Goal: Information Seeking & Learning: Learn about a topic

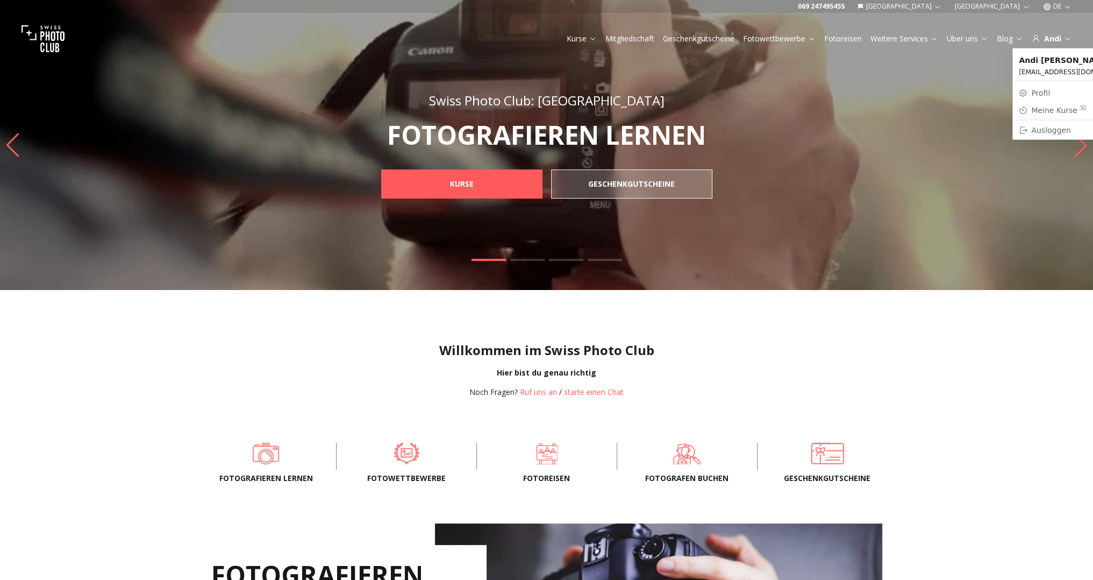
click at [1045, 115] on div "Meine Kurse" at bounding box center [1058, 110] width 55 height 11
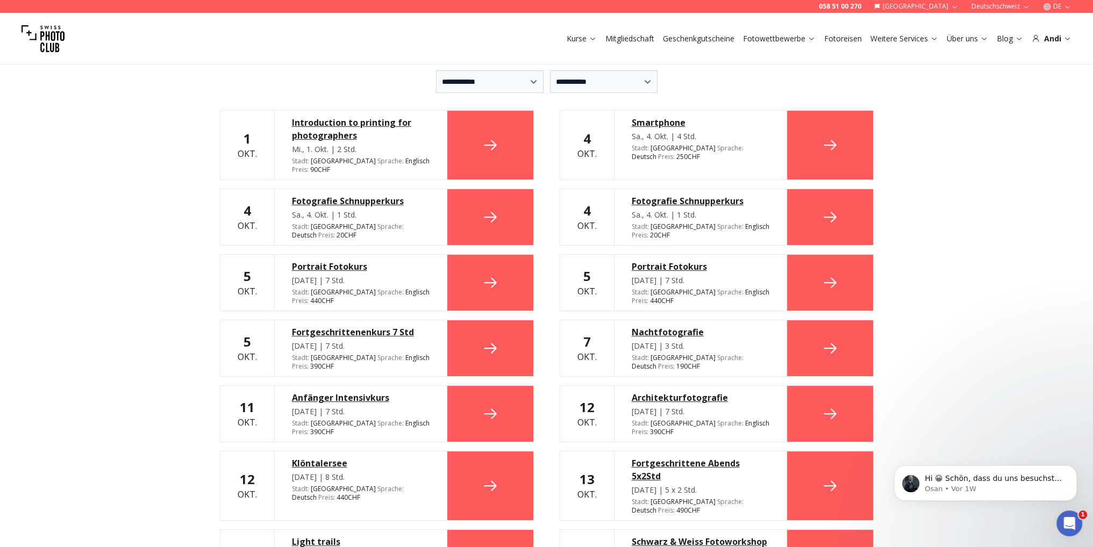
click at [832, 137] on icon at bounding box center [830, 145] width 17 height 17
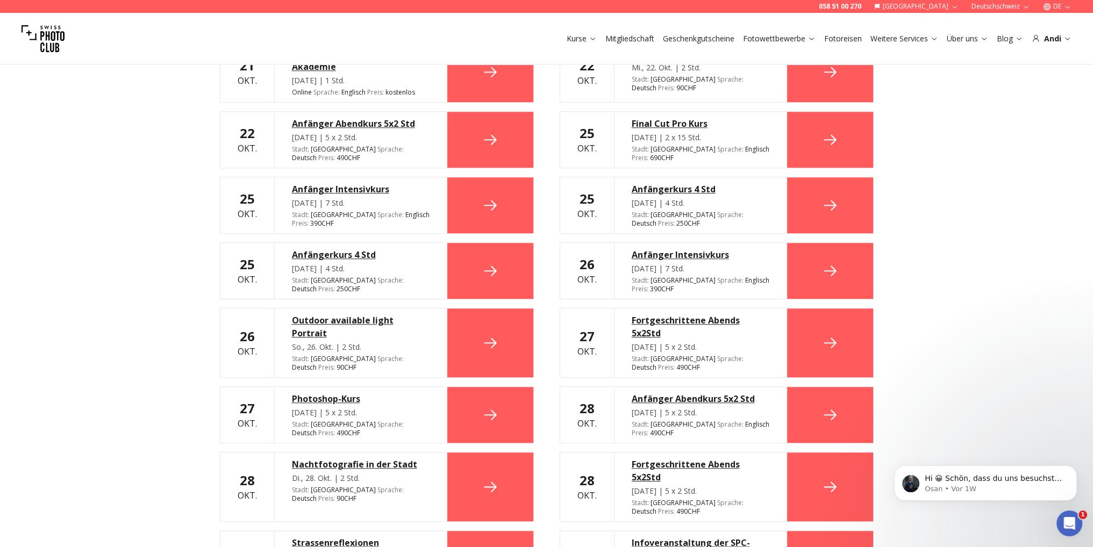
scroll to position [1209, 0]
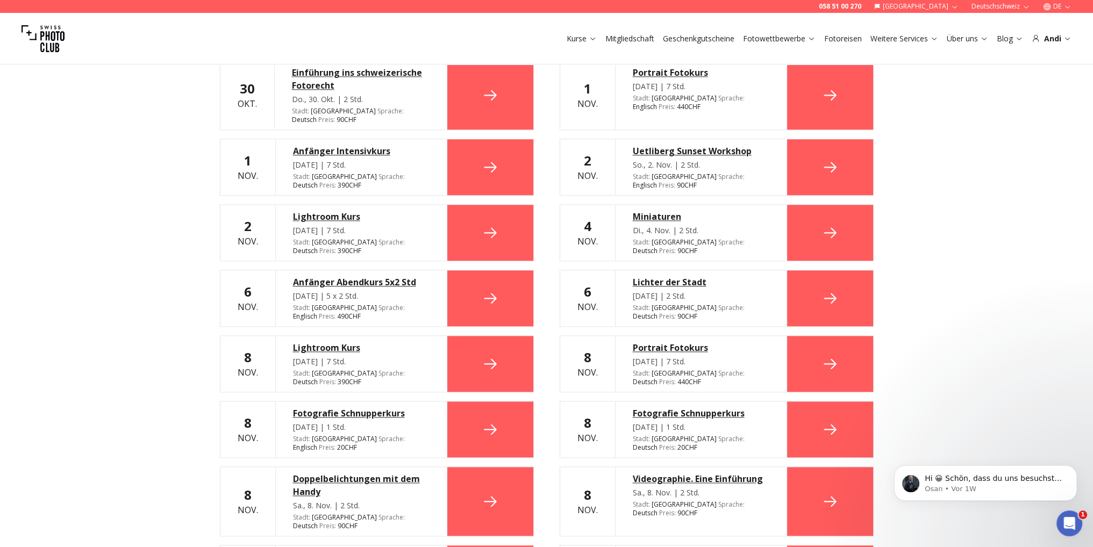
scroll to position [1747, 0]
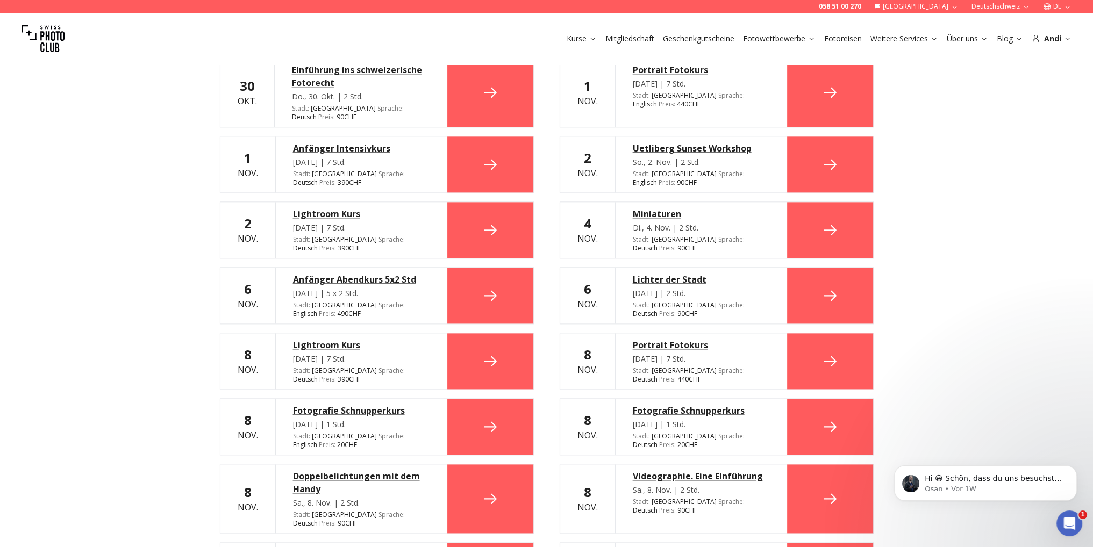
click at [390, 470] on div "Doppelbelichtungen mit dem Handy" at bounding box center [361, 483] width 137 height 26
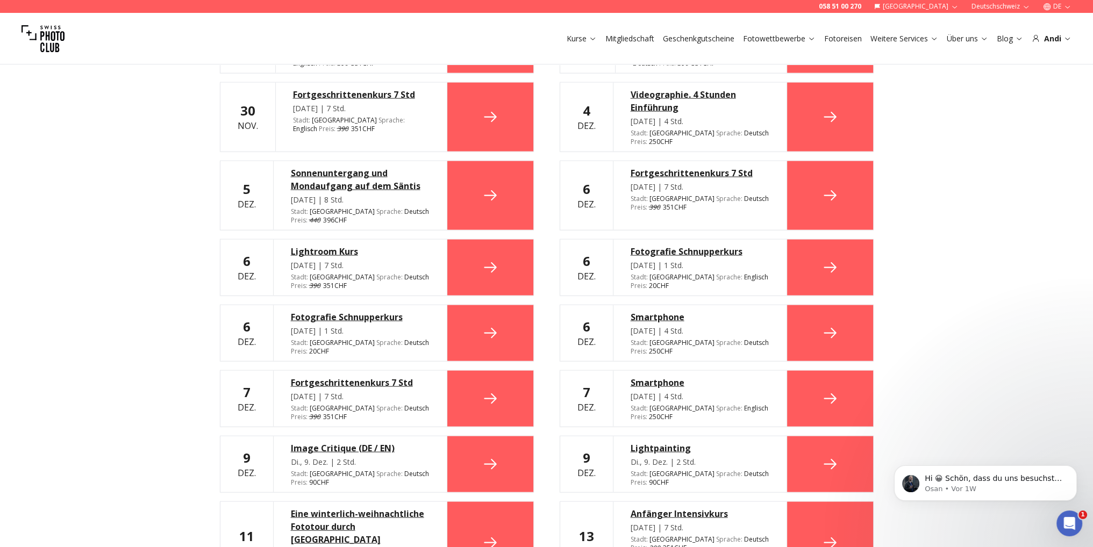
scroll to position [3181, 0]
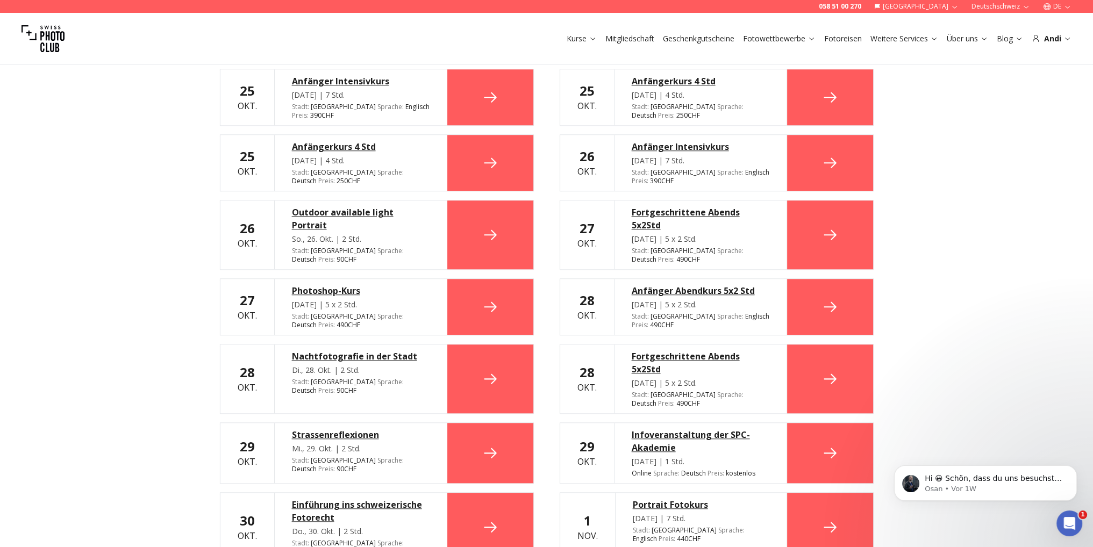
scroll to position [1307, 0]
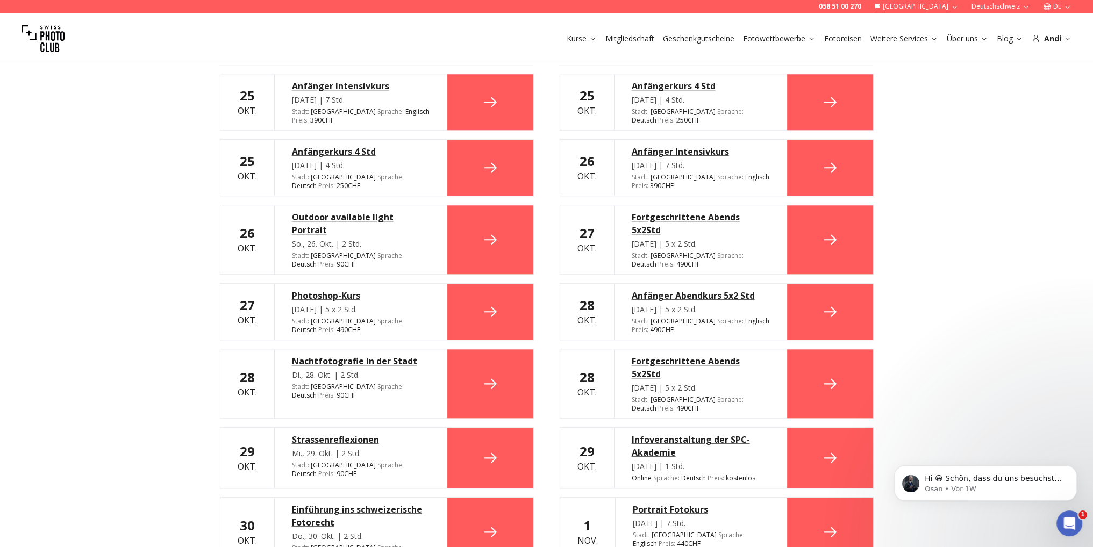
click at [399, 531] on div "Do., 30. Okt. | 2 Std." at bounding box center [361, 536] width 138 height 11
click at [473, 498] on link at bounding box center [490, 532] width 86 height 69
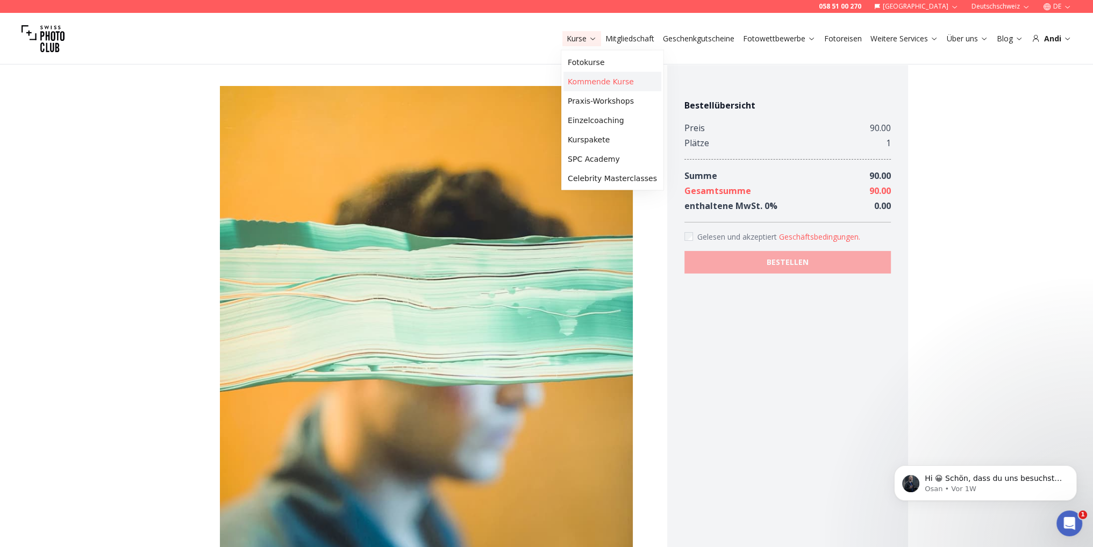
click at [586, 84] on link "Kommende Kurse" at bounding box center [612, 81] width 98 height 19
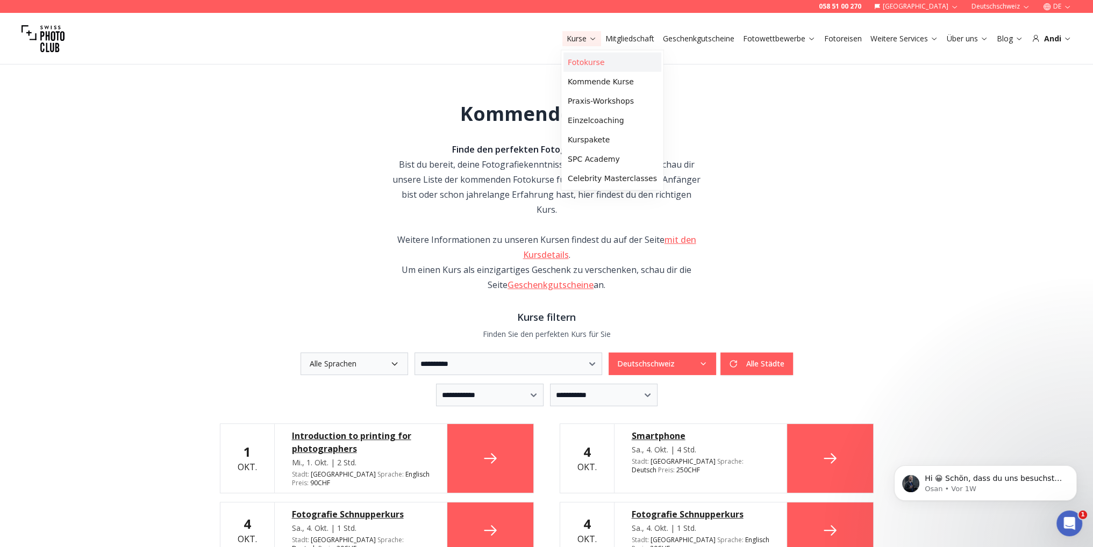
click at [583, 59] on link "Fotokurse" at bounding box center [612, 62] width 98 height 19
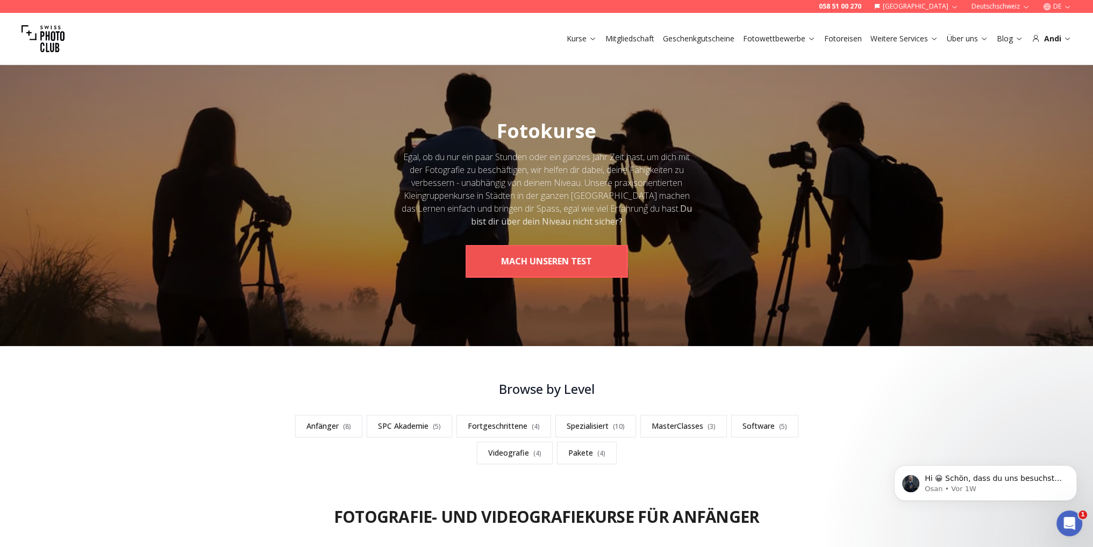
click at [608, 265] on button "MACH UNSEREN TEST" at bounding box center [547, 261] width 162 height 32
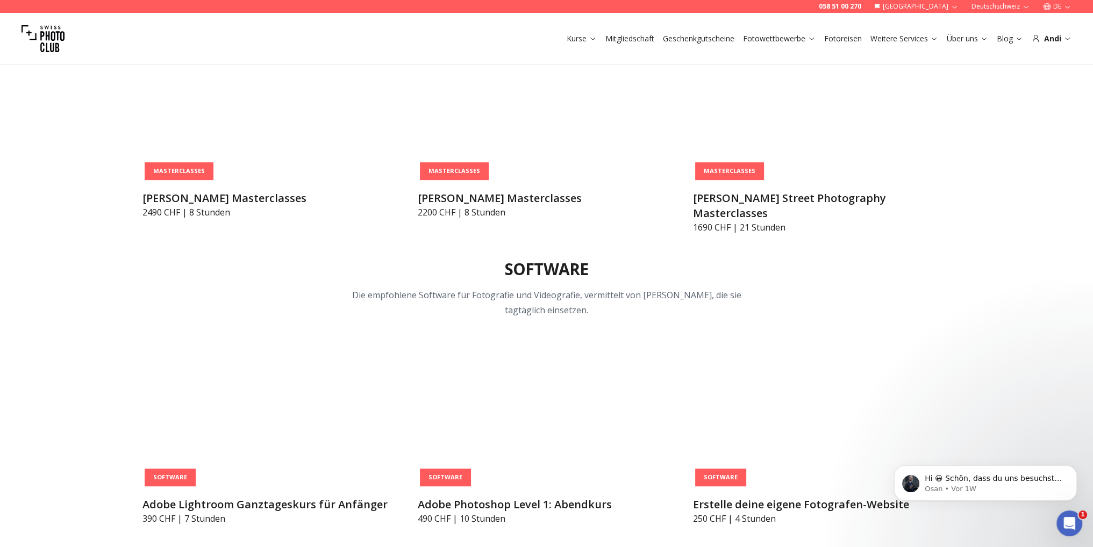
scroll to position [3584, 0]
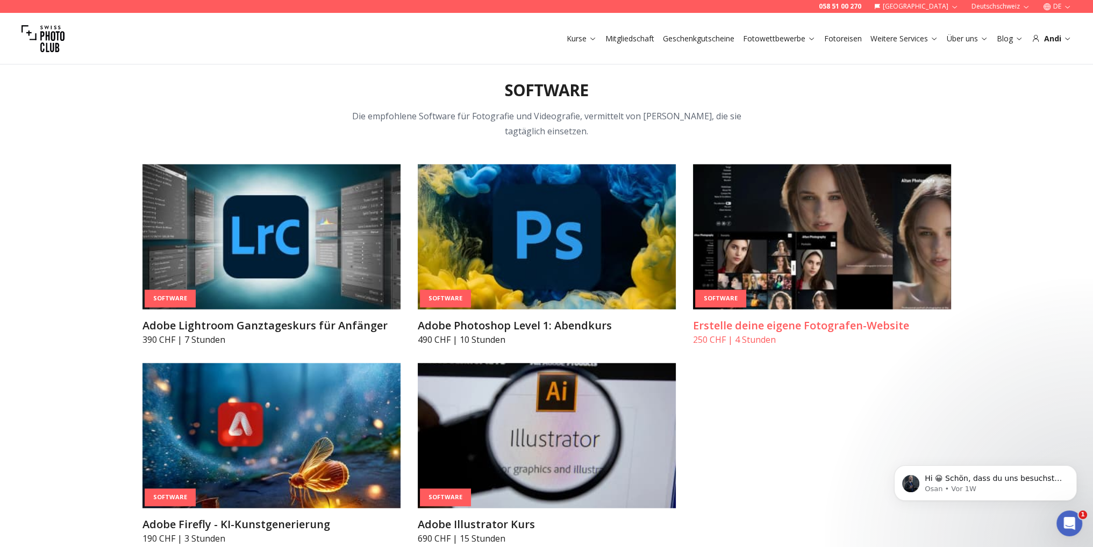
click at [819, 251] on img at bounding box center [822, 237] width 258 height 145
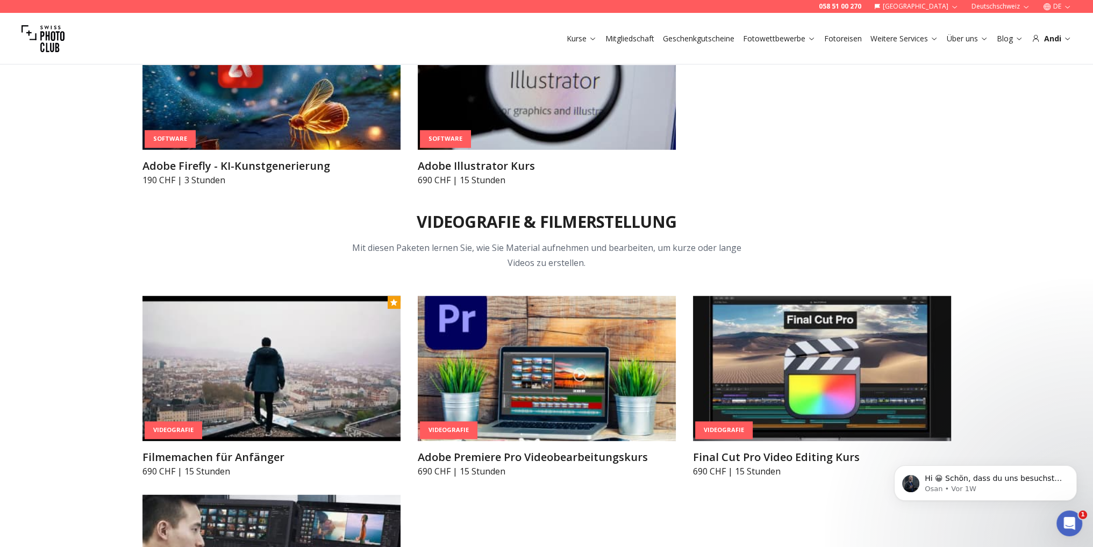
scroll to position [4122, 0]
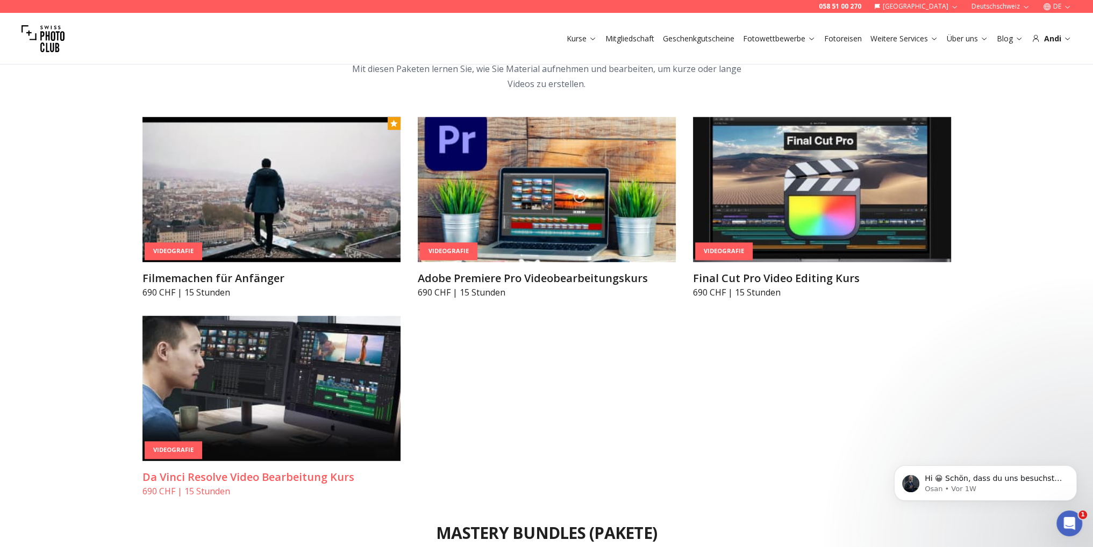
click at [285, 386] on img at bounding box center [271, 388] width 258 height 145
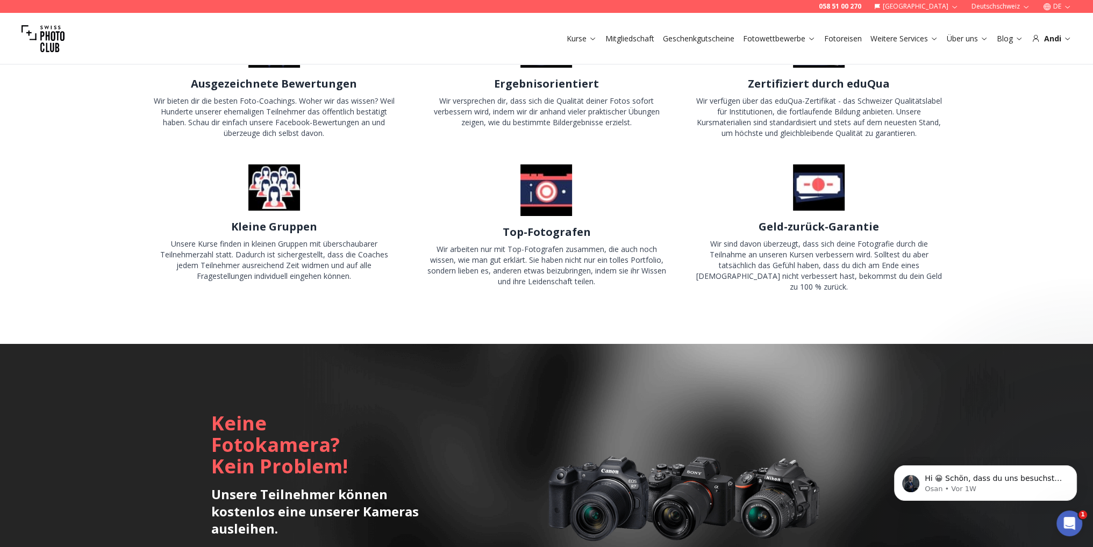
scroll to position [5197, 0]
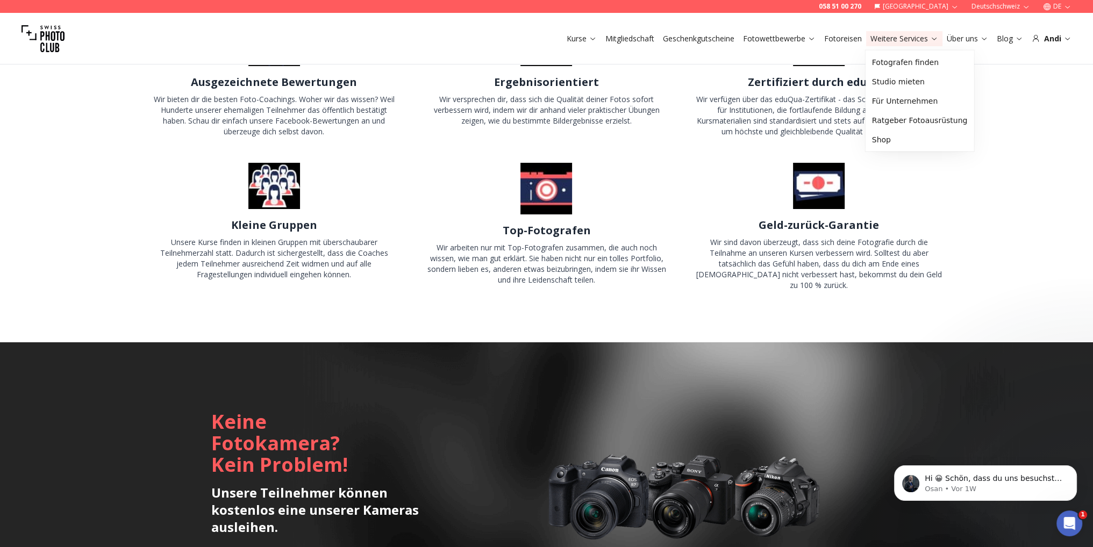
click at [856, 37] on link "Fotoreisen" at bounding box center [843, 38] width 38 height 11
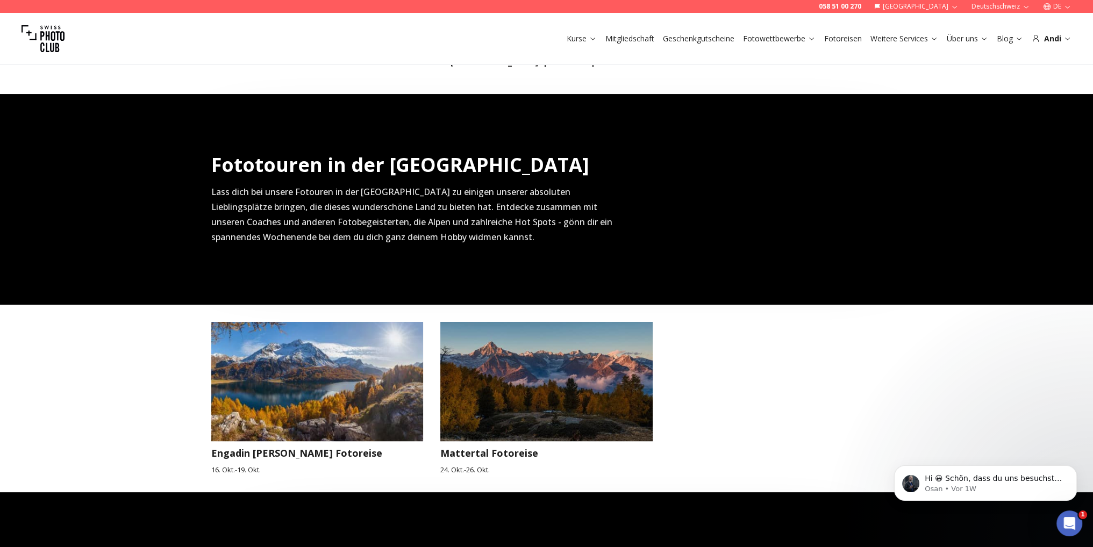
scroll to position [359, 0]
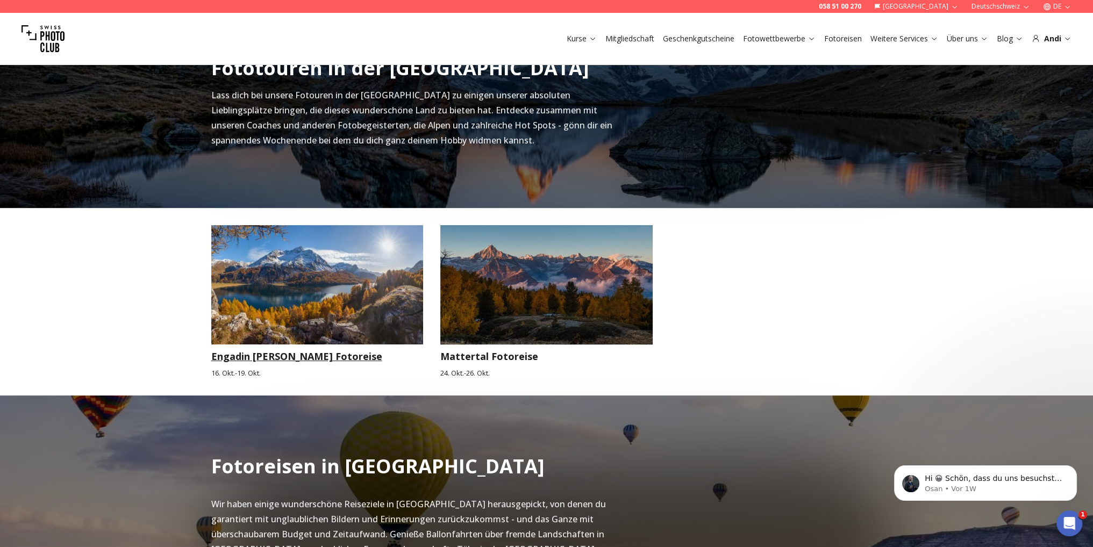
click at [357, 276] on img at bounding box center [317, 284] width 212 height 119
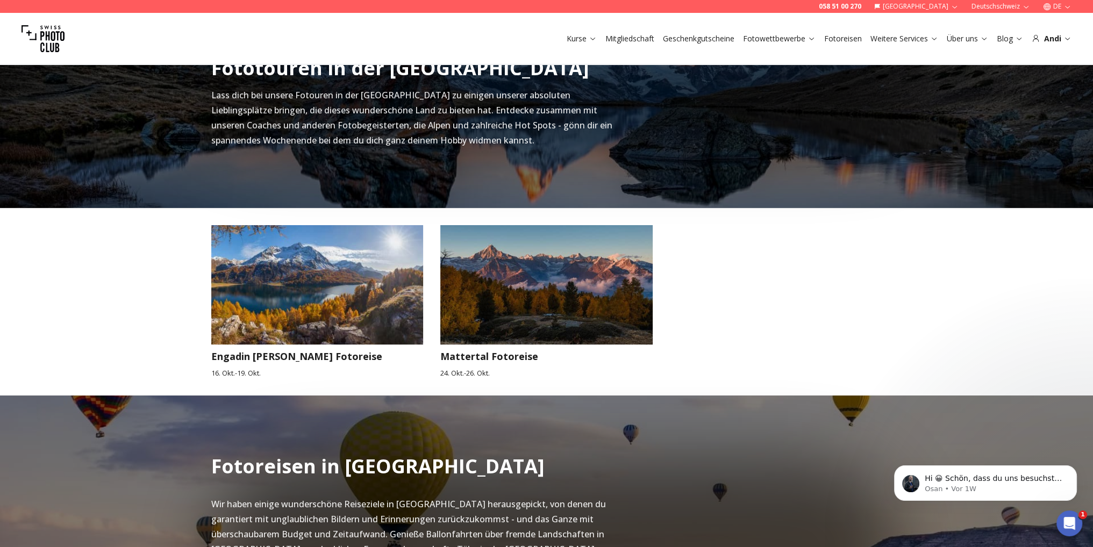
scroll to position [0, 0]
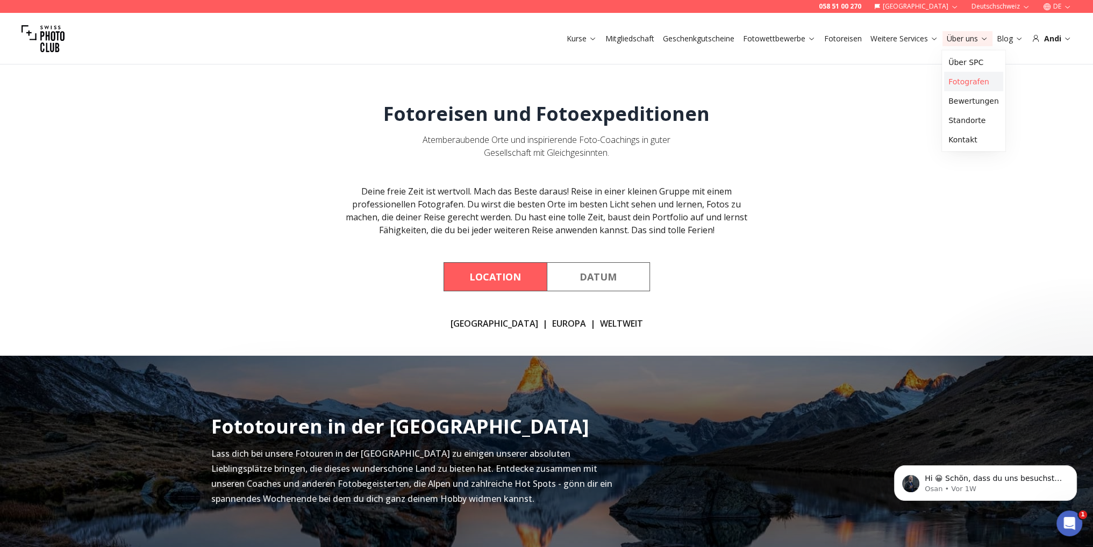
click at [961, 81] on link "Fotografen" at bounding box center [973, 81] width 59 height 19
